Goal: Information Seeking & Learning: Learn about a topic

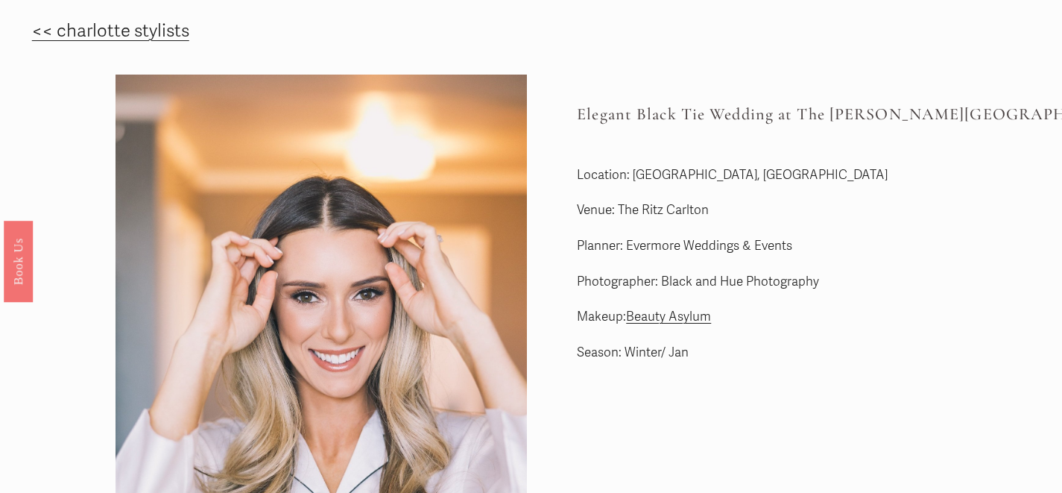
scroll to position [16, 0]
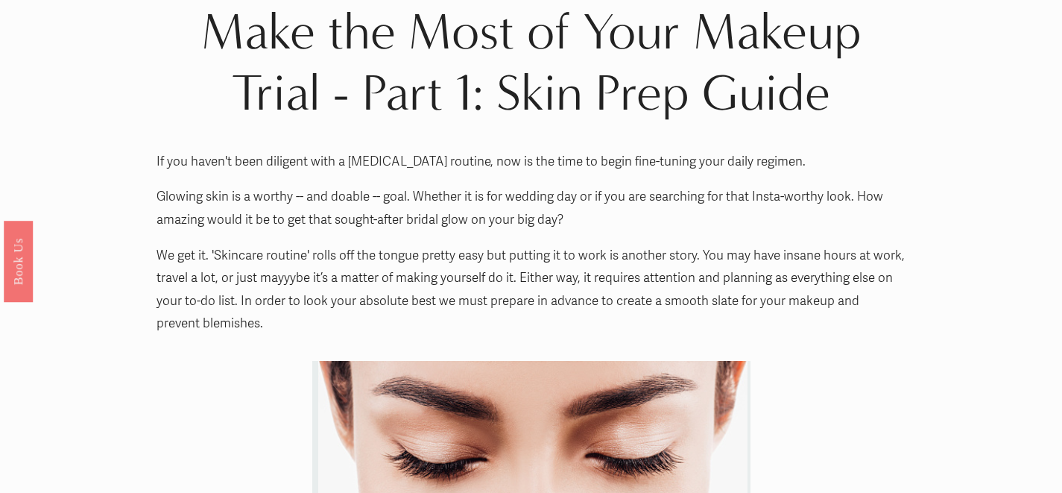
scroll to position [22, 0]
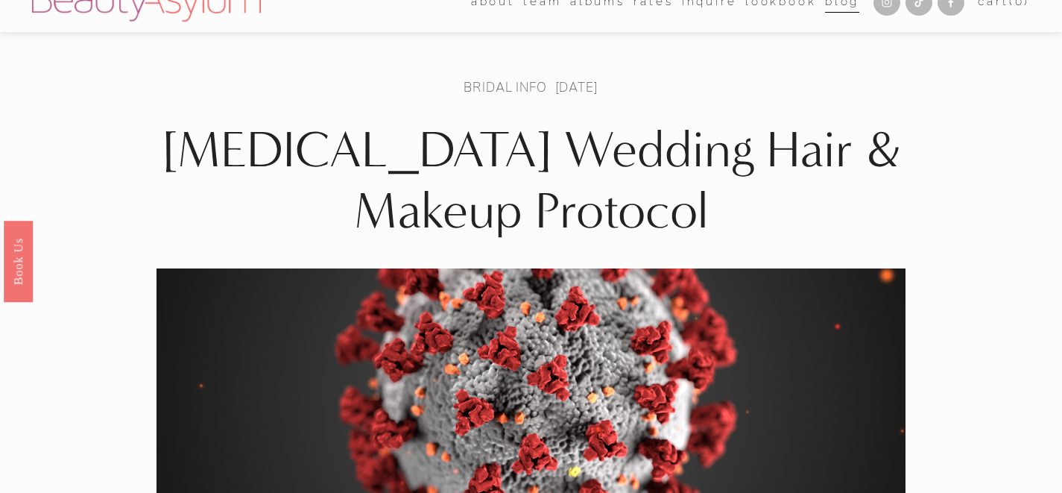
scroll to position [19, 0]
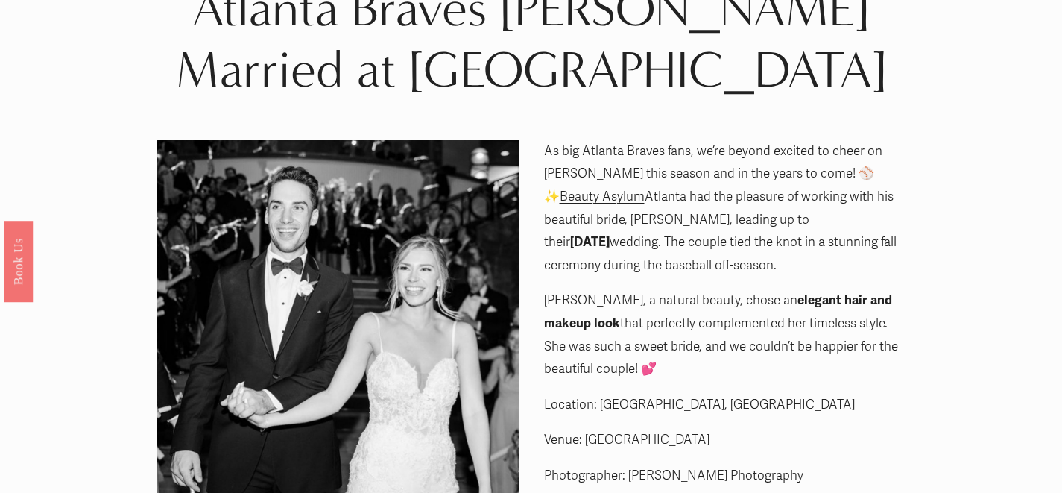
scroll to position [12, 0]
